Goal: Task Accomplishment & Management: Use online tool/utility

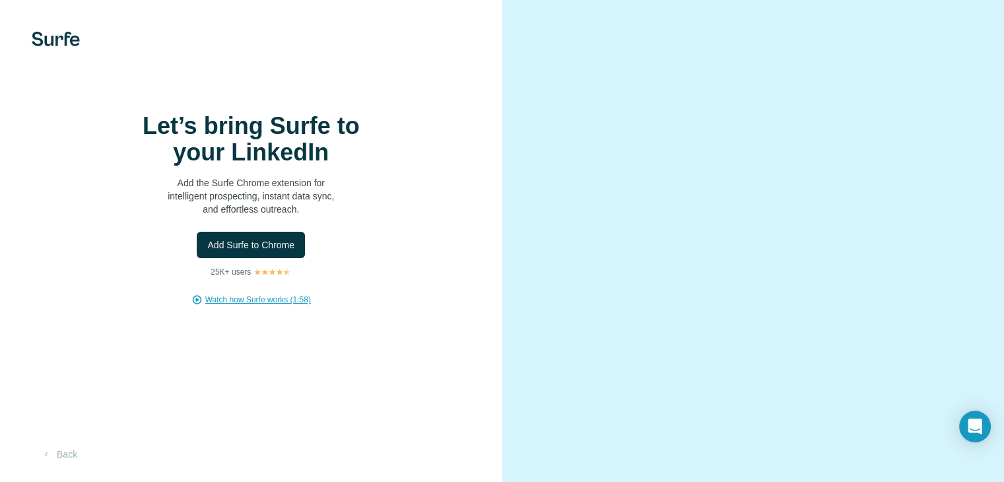
click at [253, 306] on span "Watch how Surfe works (1:58)" at bounding box center [258, 300] width 106 height 12
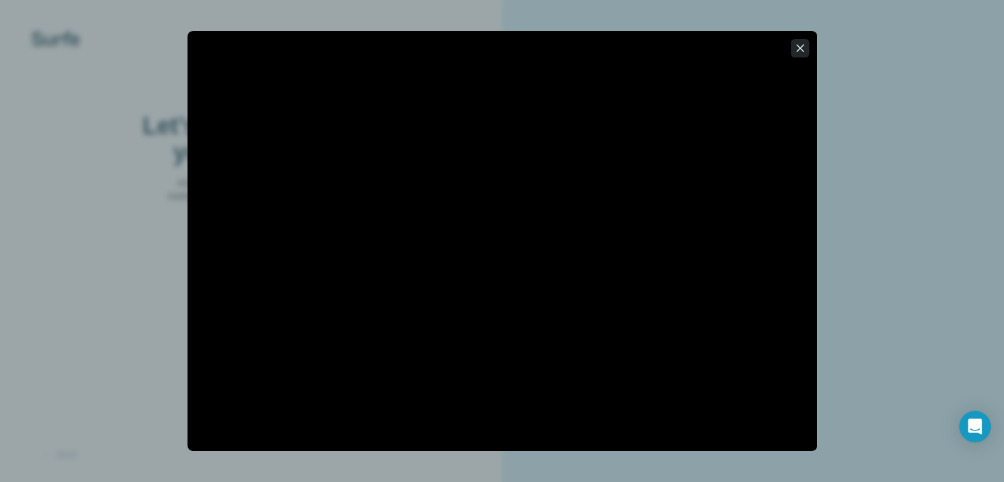
click at [803, 48] on icon "button" at bounding box center [799, 48] width 13 height 13
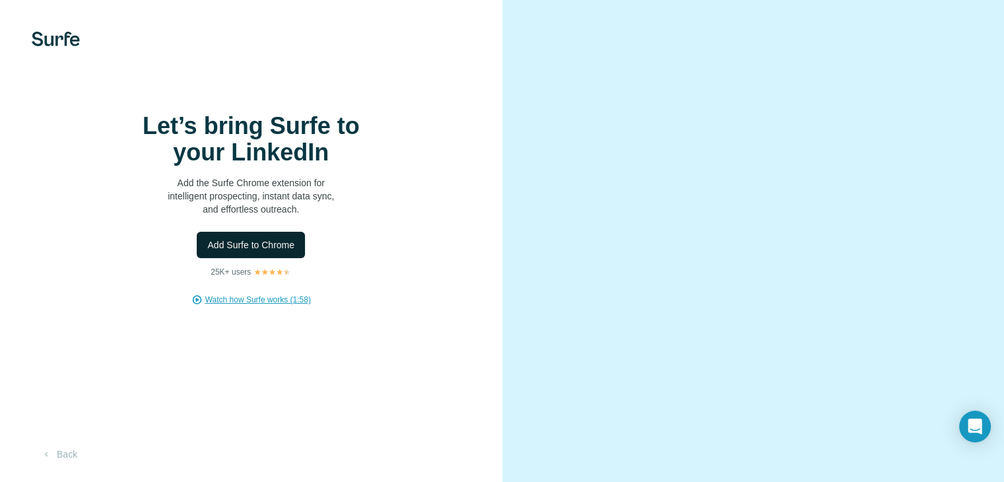
click at [258, 251] on span "Add Surfe to Chrome" at bounding box center [250, 244] width 87 height 13
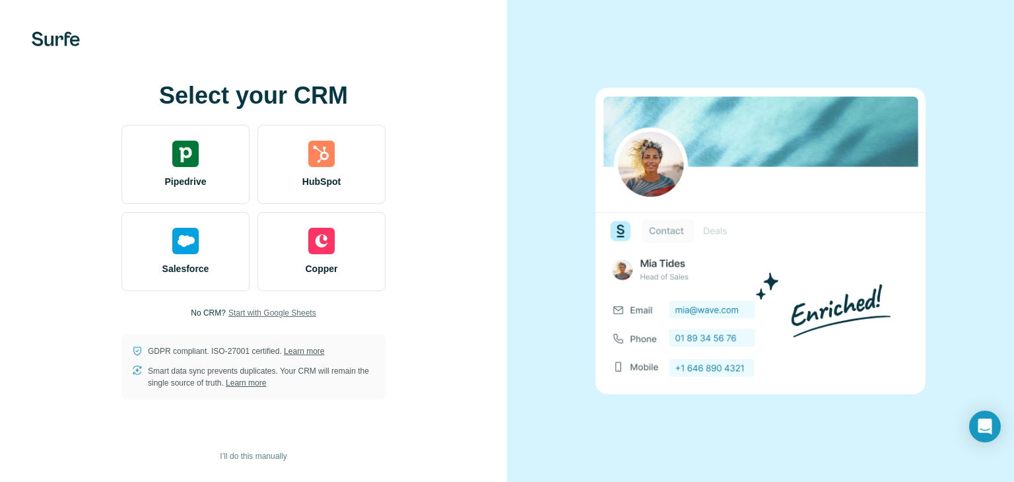
click at [269, 315] on span "Start with Google Sheets" at bounding box center [272, 313] width 88 height 12
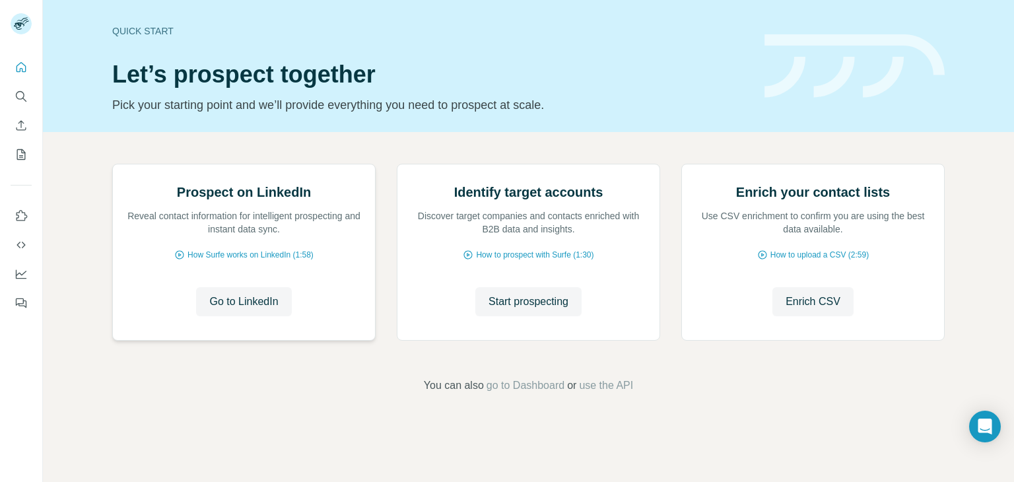
scroll to position [88, 0]
click at [794, 310] on span "Enrich CSV" at bounding box center [812, 302] width 55 height 16
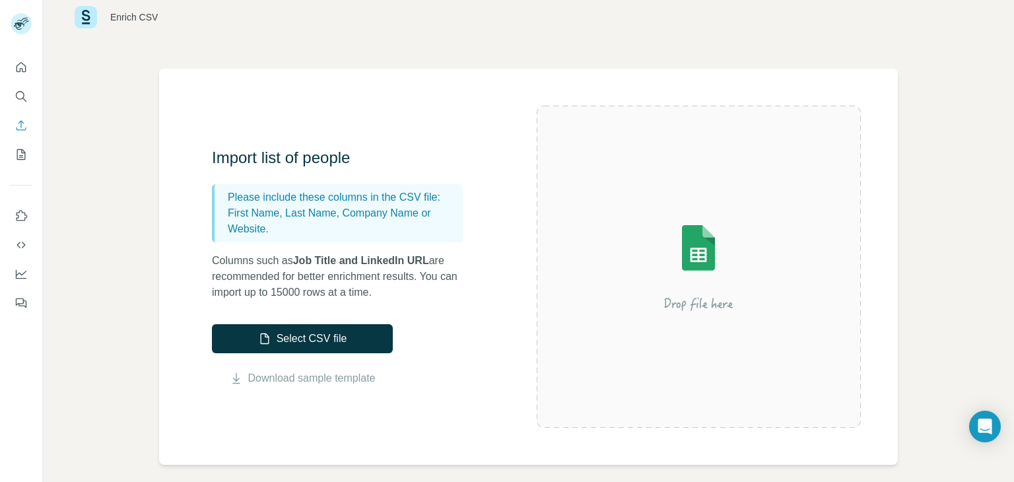
scroll to position [66, 0]
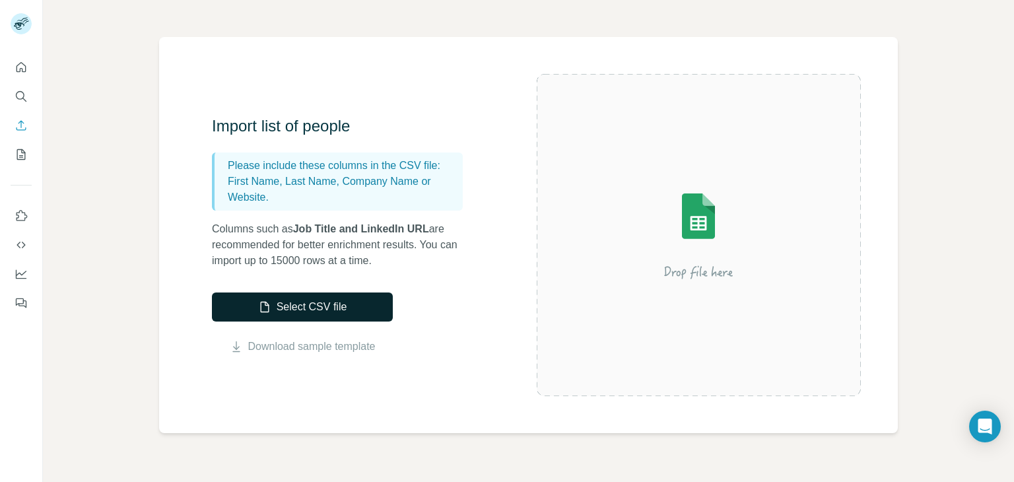
click at [304, 304] on button "Select CSV file" at bounding box center [302, 306] width 181 height 29
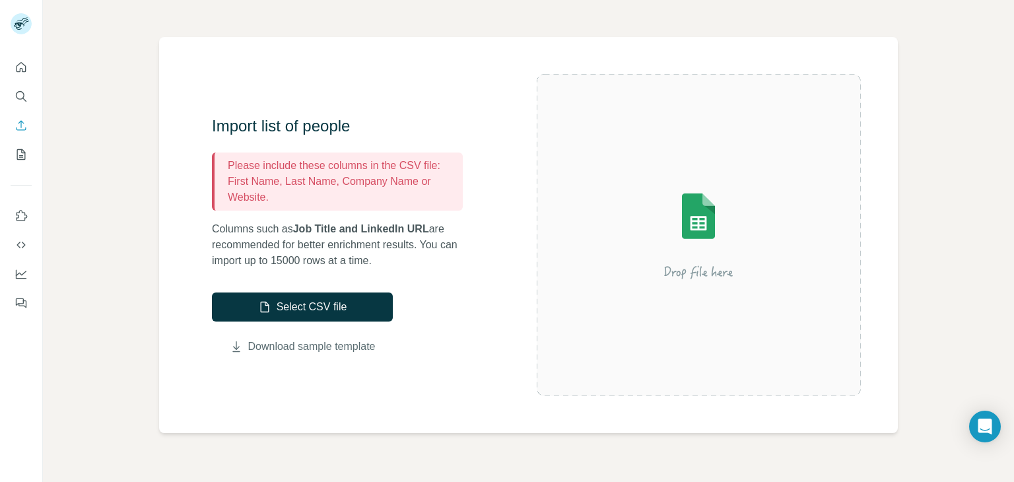
click at [323, 343] on link "Download sample template" at bounding box center [311, 347] width 127 height 16
click at [279, 308] on button "Select CSV file" at bounding box center [302, 306] width 181 height 29
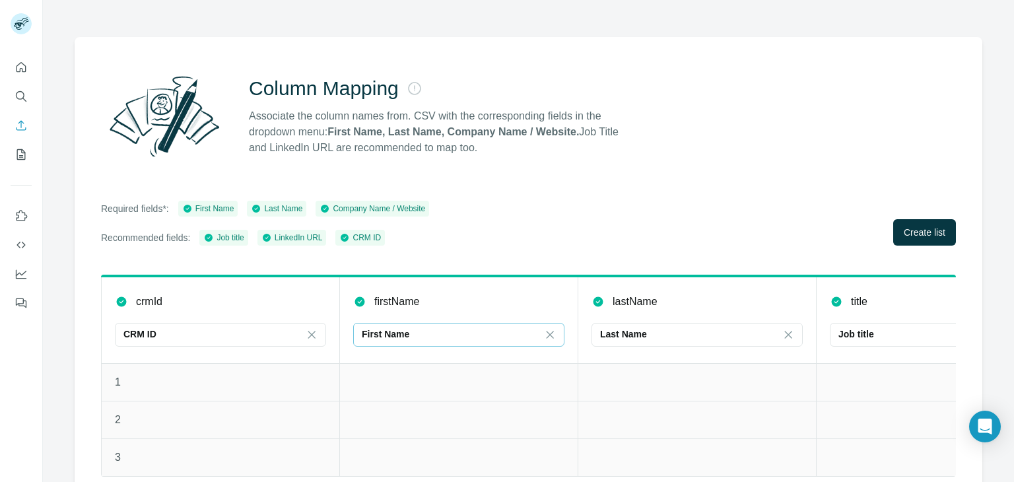
scroll to position [94, 0]
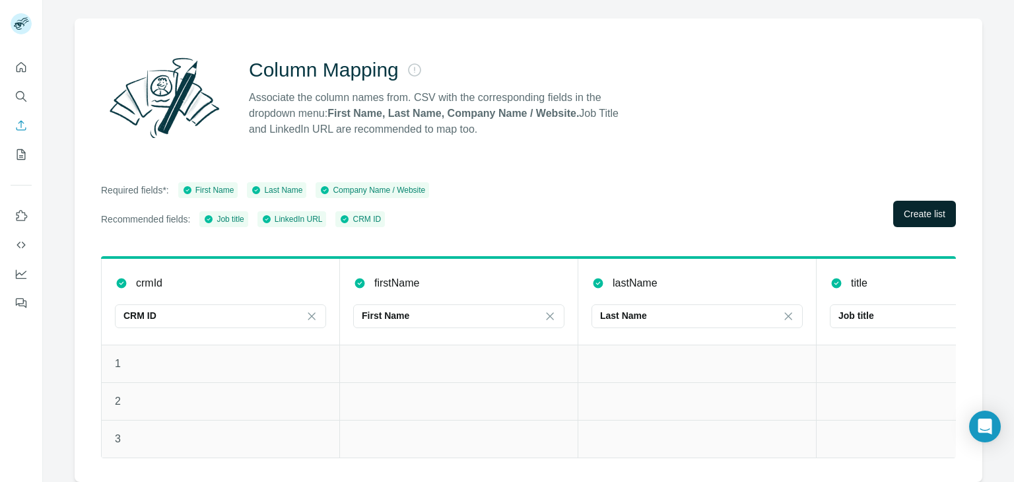
click at [916, 207] on span "Create list" at bounding box center [925, 213] width 42 height 13
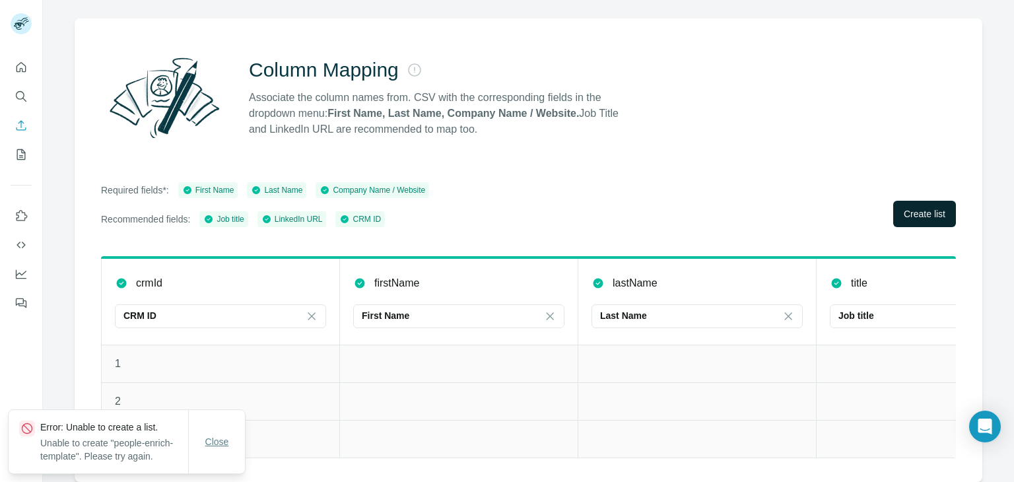
click at [216, 439] on span "Close" at bounding box center [217, 441] width 24 height 13
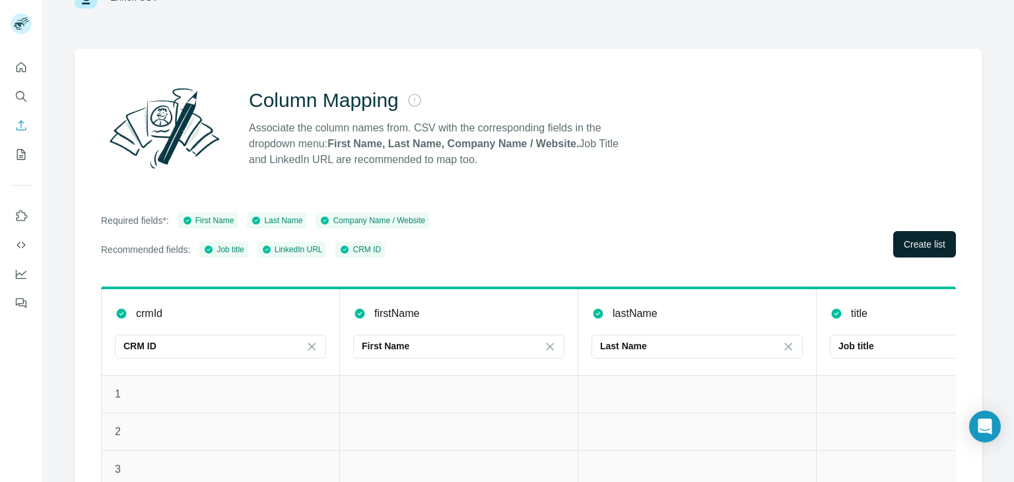
scroll to position [0, 0]
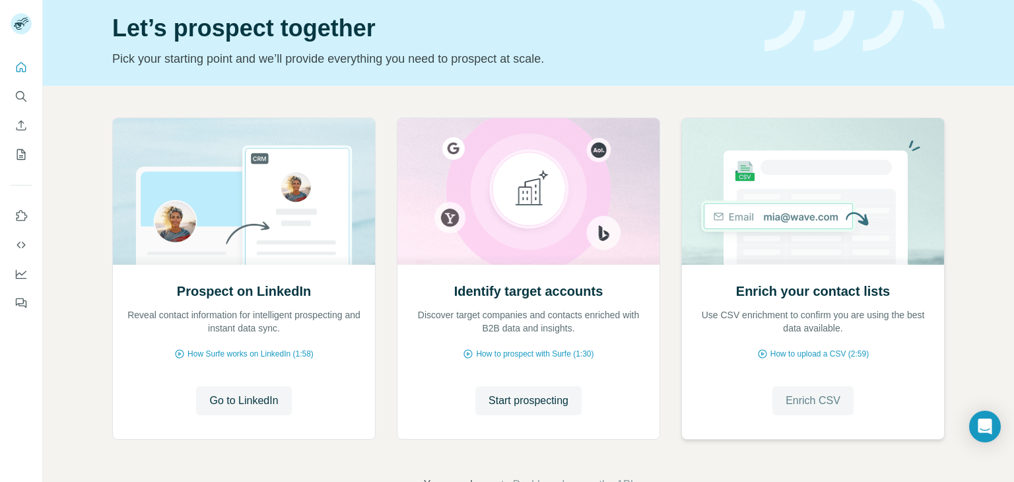
scroll to position [88, 0]
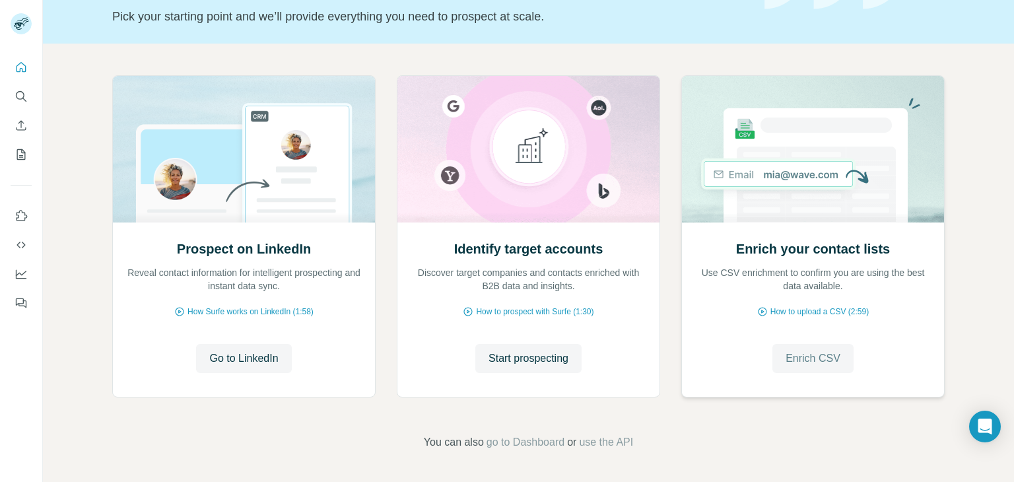
click at [819, 355] on span "Enrich CSV" at bounding box center [812, 358] width 55 height 16
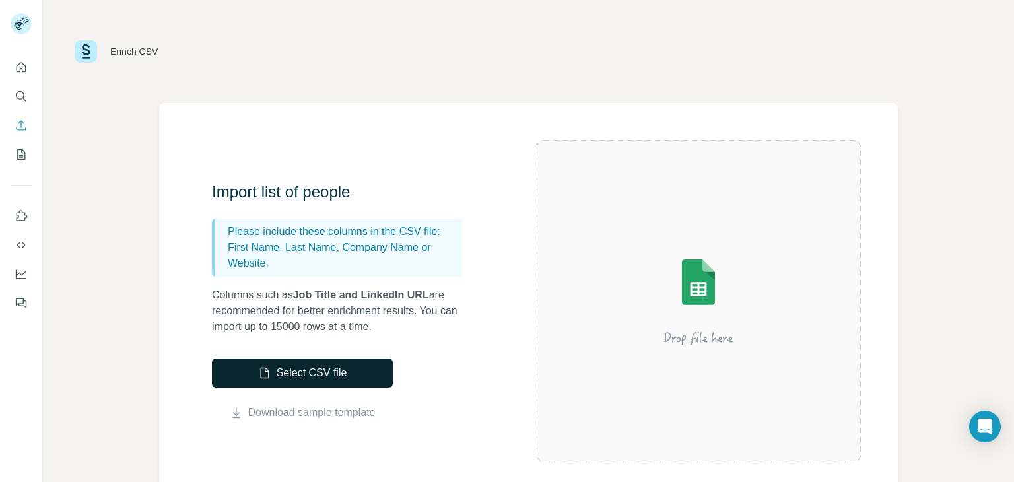
click at [300, 377] on button "Select CSV file" at bounding box center [302, 372] width 181 height 29
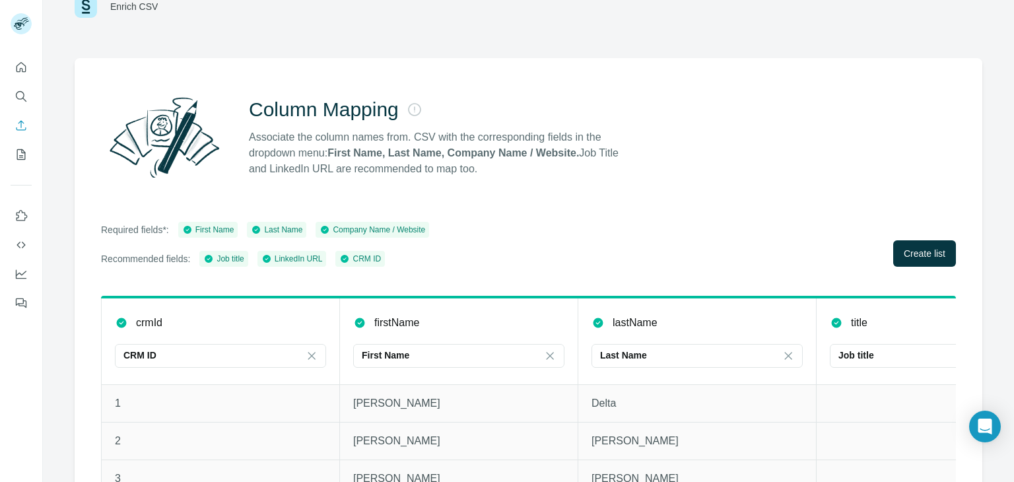
scroll to position [94, 0]
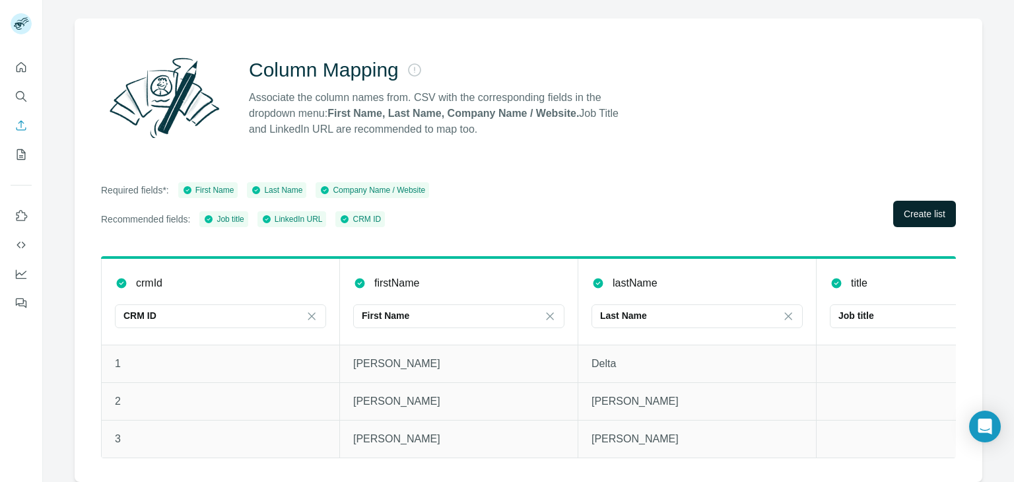
click at [909, 209] on span "Create list" at bounding box center [925, 213] width 42 height 13
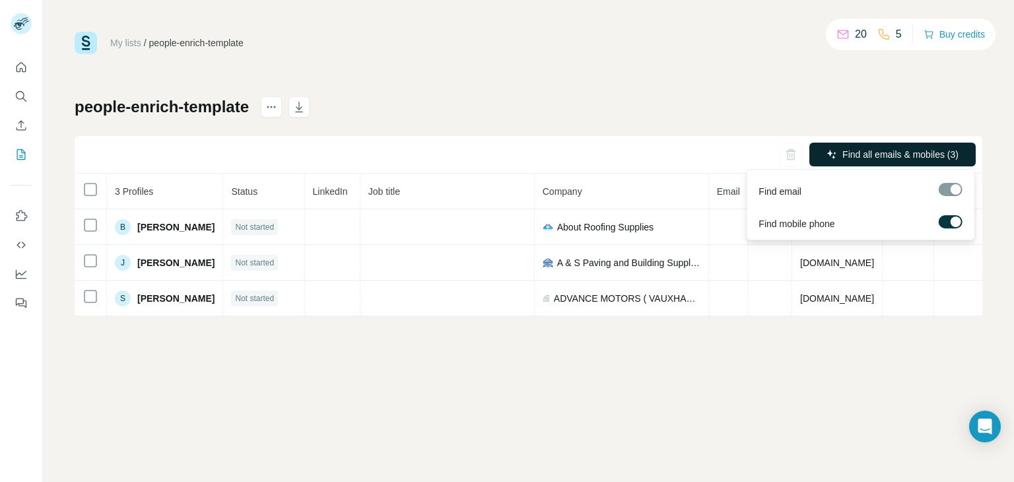
click at [907, 150] on span "Find all emails & mobiles (3)" at bounding box center [900, 154] width 116 height 13
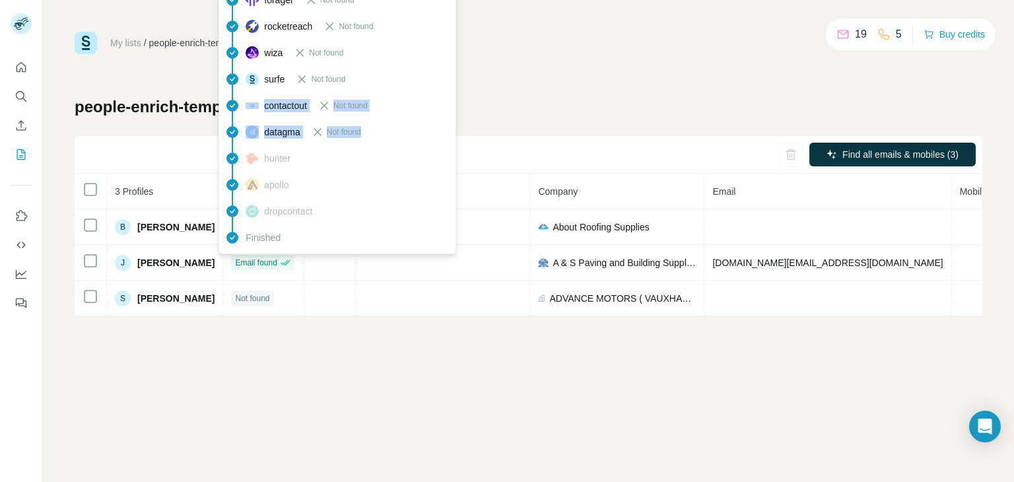
drag, startPoint x: 416, startPoint y: 67, endPoint x: 449, endPoint y: 123, distance: 65.7
click at [449, 123] on div "findymail Not found leadmagic Email found prospeo Not found people-data-labs No…" at bounding box center [337, 66] width 231 height 370
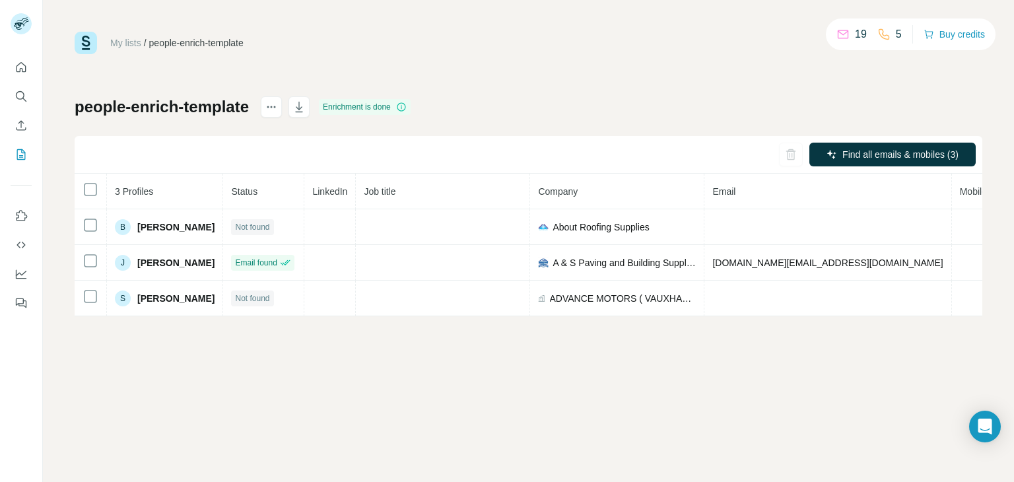
click at [644, 38] on div "My lists / people-enrich-template 19 5 Buy credits" at bounding box center [529, 43] width 908 height 22
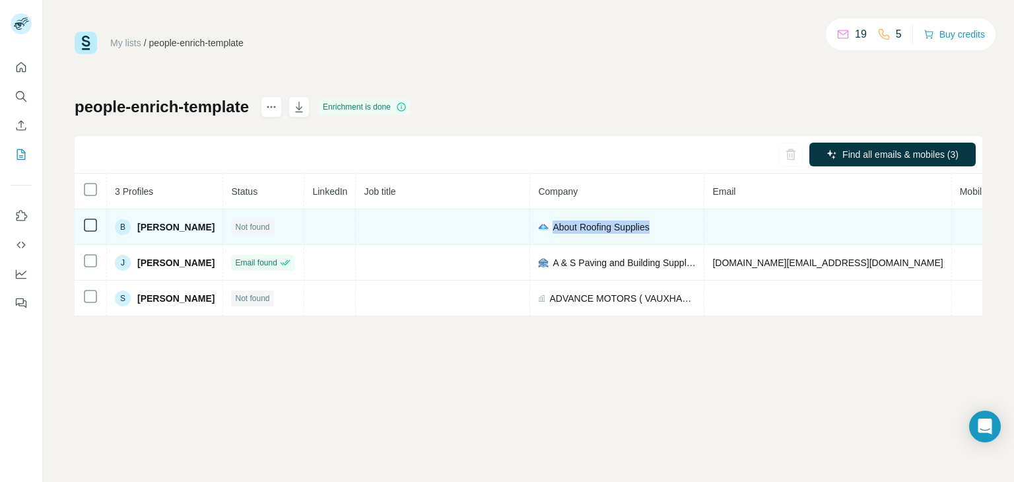
drag, startPoint x: 646, startPoint y: 228, endPoint x: 542, endPoint y: 233, distance: 103.8
click at [542, 233] on td "About Roofing Supplies" at bounding box center [617, 227] width 174 height 36
copy span "About Roofing Supplies"
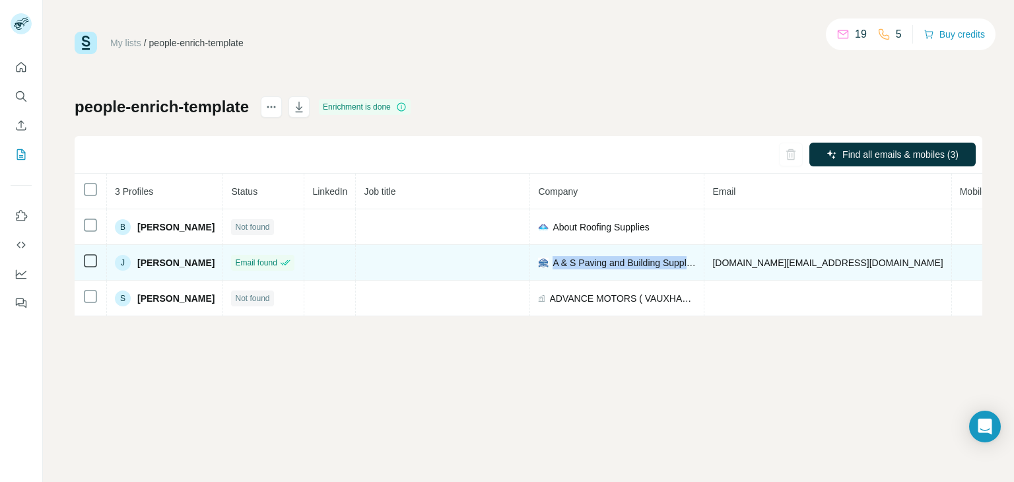
drag, startPoint x: 543, startPoint y: 260, endPoint x: 688, endPoint y: 257, distance: 144.6
click at [695, 259] on tr "J John Delta Email found A & S Paving and Building Supplies john.delta@aspaving…" at bounding box center [630, 263] width 1111 height 36
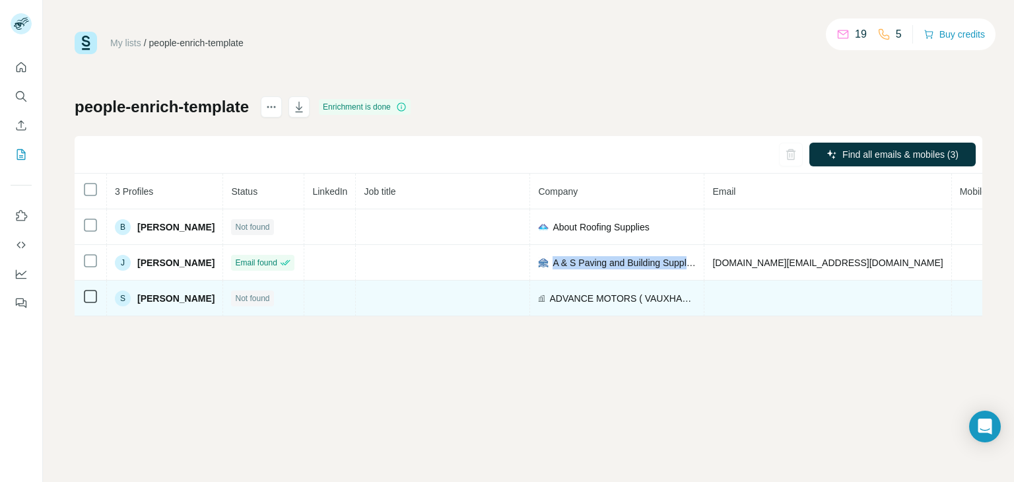
copy span "A & S Paving and Building Supplies"
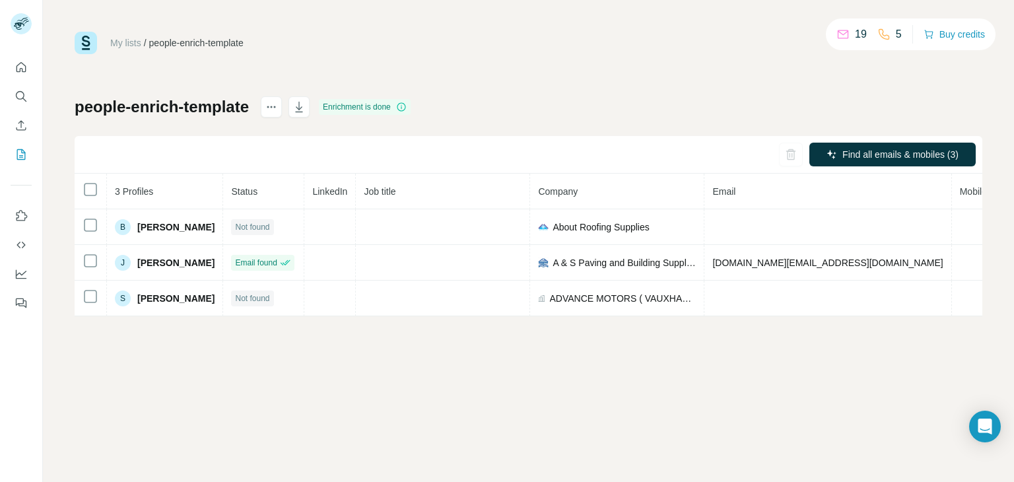
click at [333, 394] on div "My lists / people-enrich-template 19 5 Buy credits people-enrich-template Enric…" at bounding box center [528, 241] width 971 height 482
click at [706, 98] on div "people-enrich-template Enrichment is done Find all emails & mobiles (3) 3 Profi…" at bounding box center [529, 206] width 908 height 220
